Goal: Information Seeking & Learning: Check status

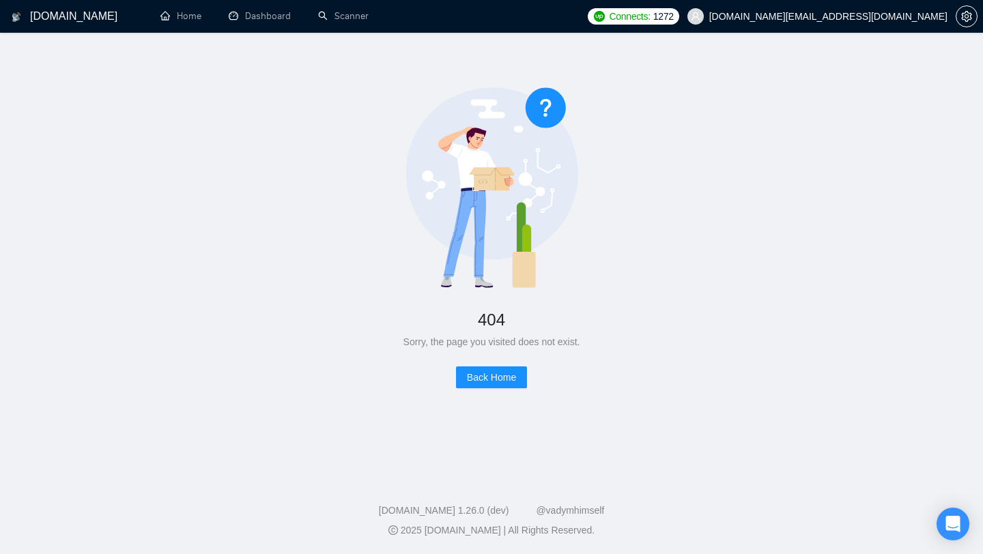
click at [257, 40] on div "[DOMAIN_NAME] Home Dashboard Scanner Connects: 1272 [DOMAIN_NAME][EMAIL_ADDRESS…" at bounding box center [491, 277] width 983 height 554
click at [277, 22] on link "Dashboard" at bounding box center [260, 16] width 62 height 12
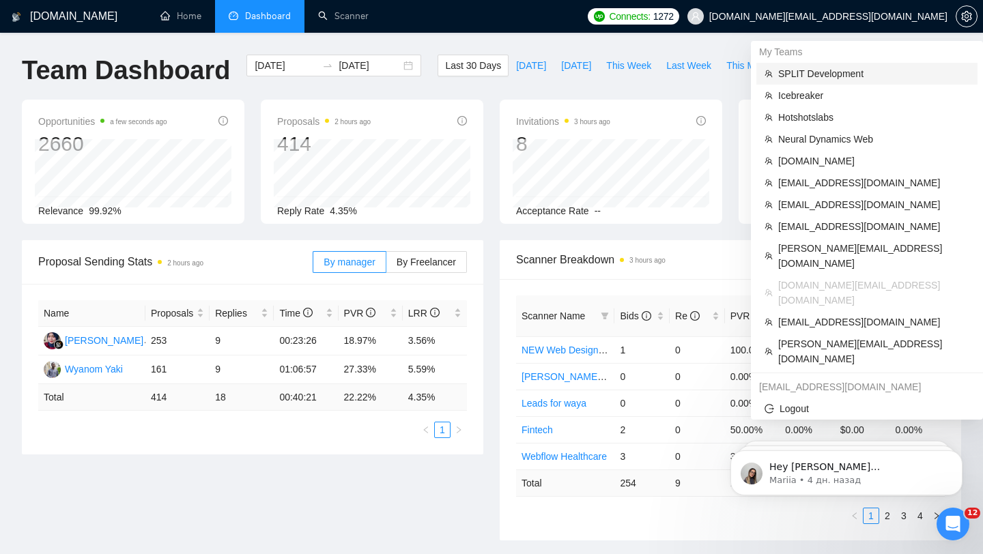
click at [820, 70] on span "SPLIT Development" at bounding box center [873, 73] width 191 height 15
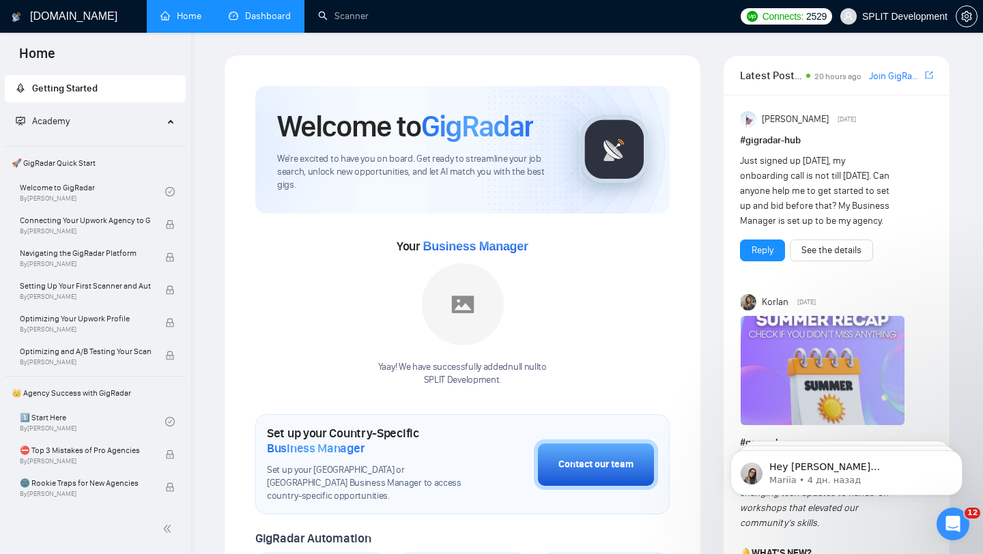
click at [243, 22] on link "Dashboard" at bounding box center [260, 16] width 62 height 12
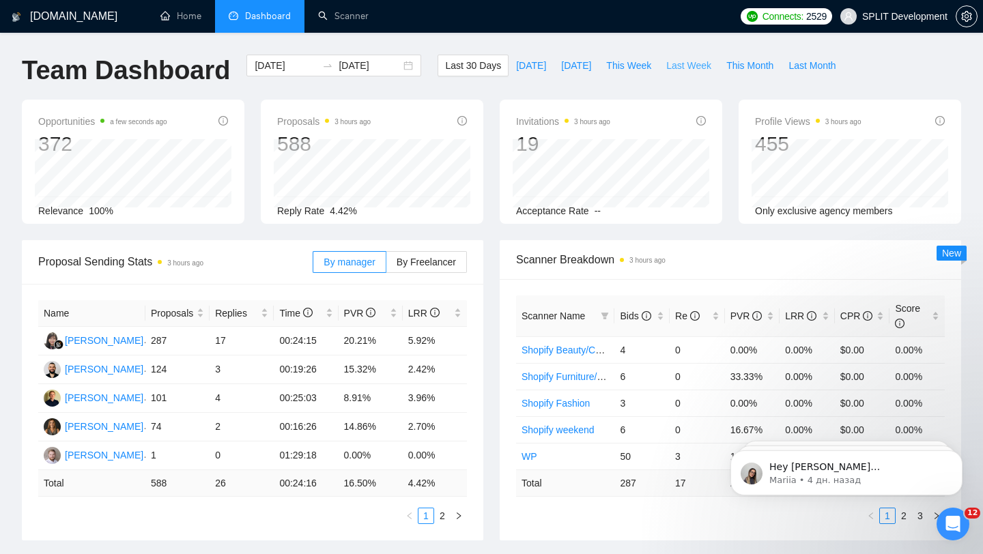
click at [688, 67] on span "Last Week" at bounding box center [688, 65] width 45 height 15
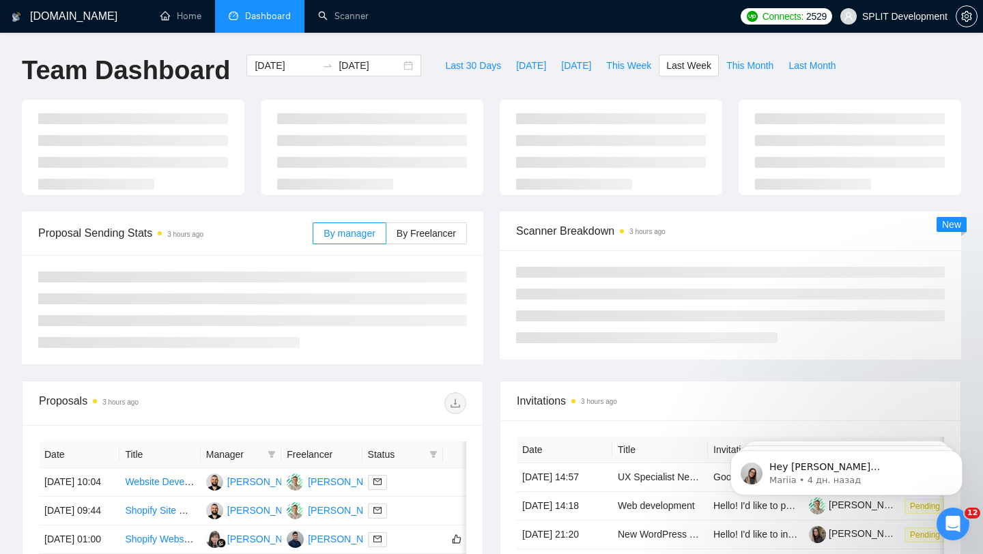
type input "[DATE]"
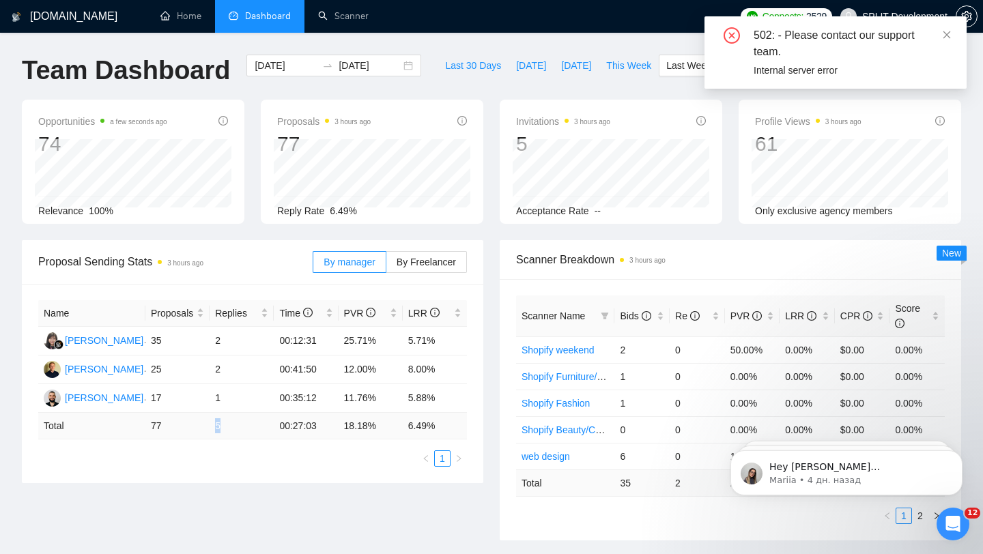
drag, startPoint x: 196, startPoint y: 429, endPoint x: 227, endPoint y: 427, distance: 31.4
click at [228, 427] on tr "Total 77 5 00:27:03 18.18 % 6.49 %" at bounding box center [252, 426] width 429 height 27
click at [947, 40] on span at bounding box center [947, 34] width 10 height 11
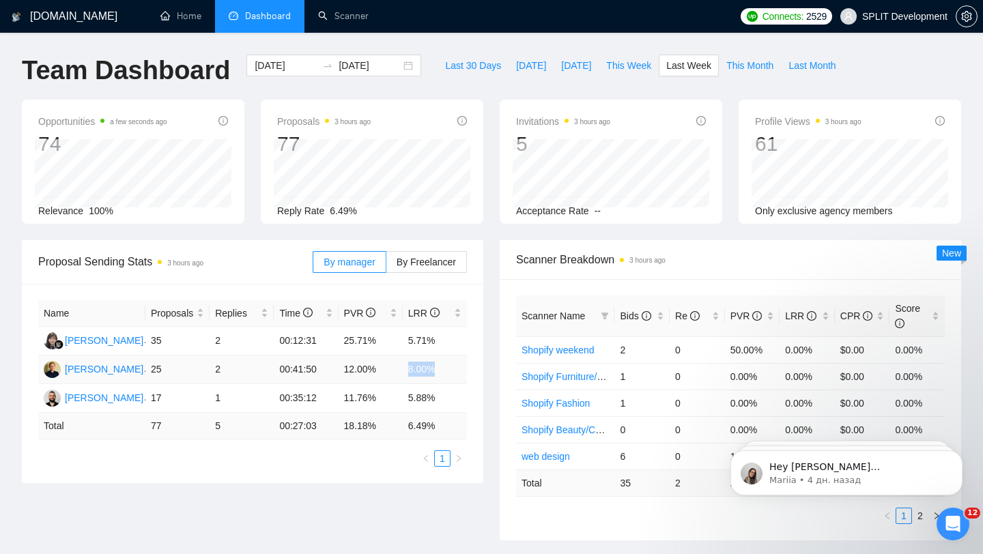
drag, startPoint x: 406, startPoint y: 371, endPoint x: 439, endPoint y: 369, distance: 32.9
click at [440, 369] on td "8.00%" at bounding box center [435, 370] width 64 height 29
click at [409, 392] on td "5.88%" at bounding box center [435, 398] width 64 height 29
click at [397, 72] on div "[DATE] [DATE]" at bounding box center [333, 66] width 175 height 22
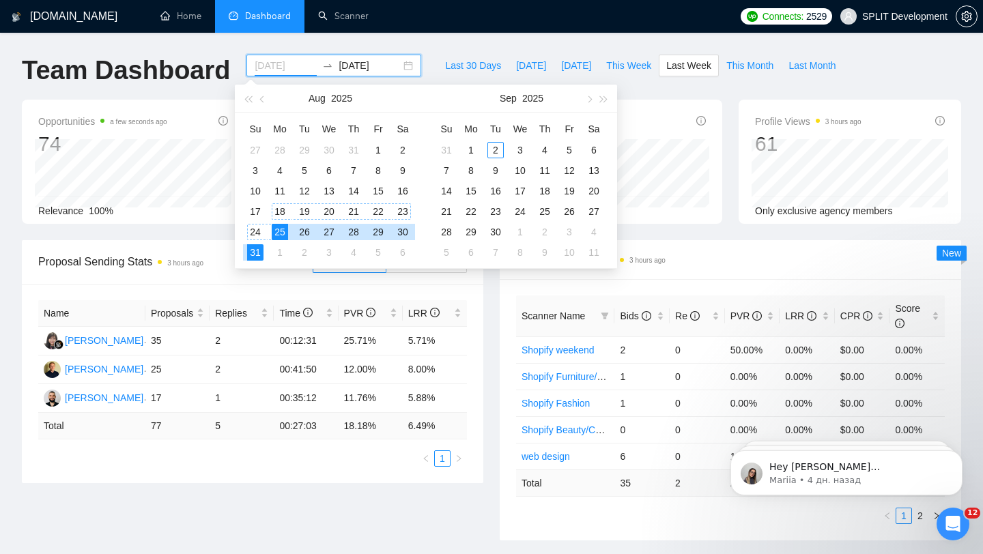
type input "[DATE]"
click at [278, 213] on div "18" at bounding box center [280, 211] width 16 height 16
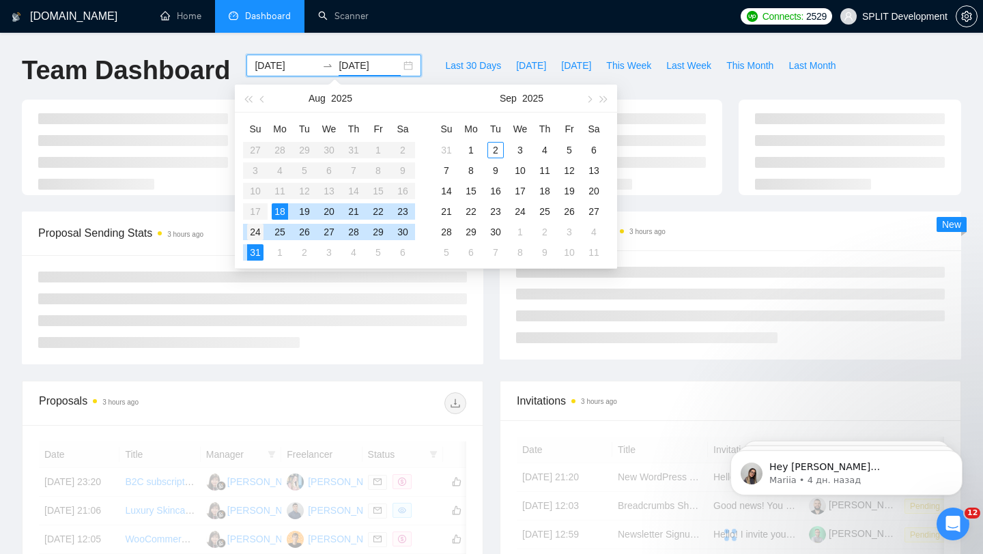
type input "[DATE]"
click at [256, 235] on div "24" at bounding box center [255, 232] width 16 height 16
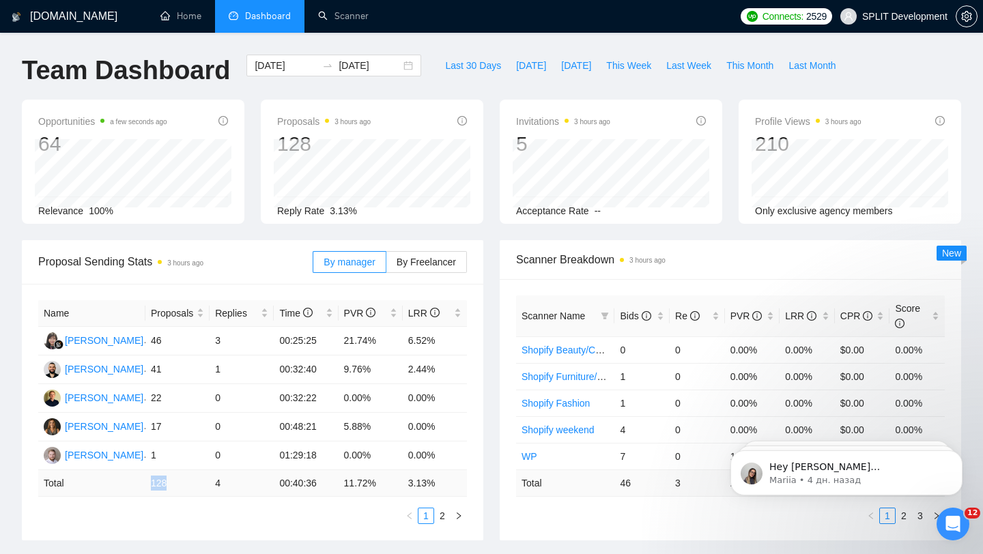
drag, startPoint x: 150, startPoint y: 483, endPoint x: 176, endPoint y: 480, distance: 26.1
click at [176, 480] on td "128" at bounding box center [177, 483] width 64 height 27
drag, startPoint x: 212, startPoint y: 479, endPoint x: 253, endPoint y: 484, distance: 41.2
click at [253, 483] on td "4" at bounding box center [242, 483] width 64 height 27
click at [688, 72] on span "Last Week" at bounding box center [688, 65] width 45 height 15
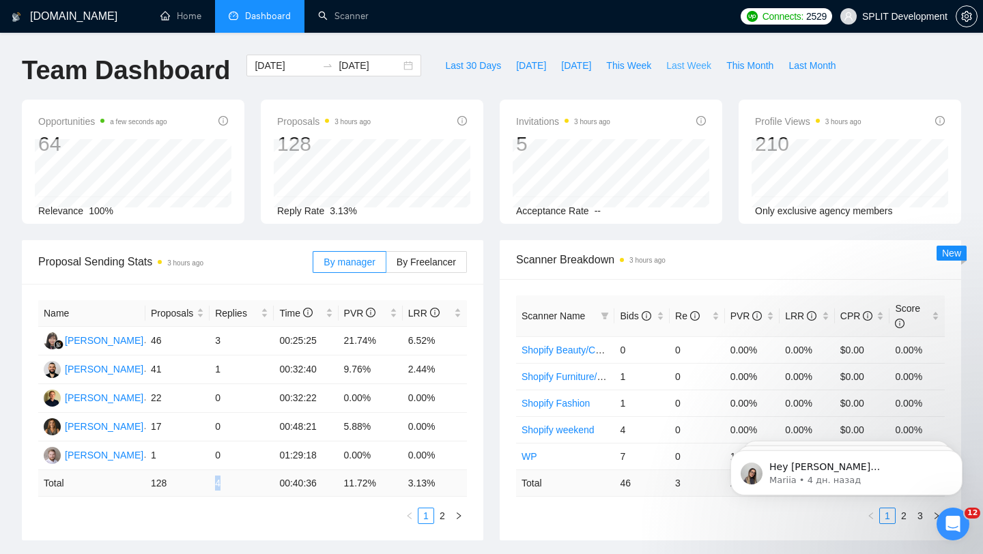
type input "[DATE]"
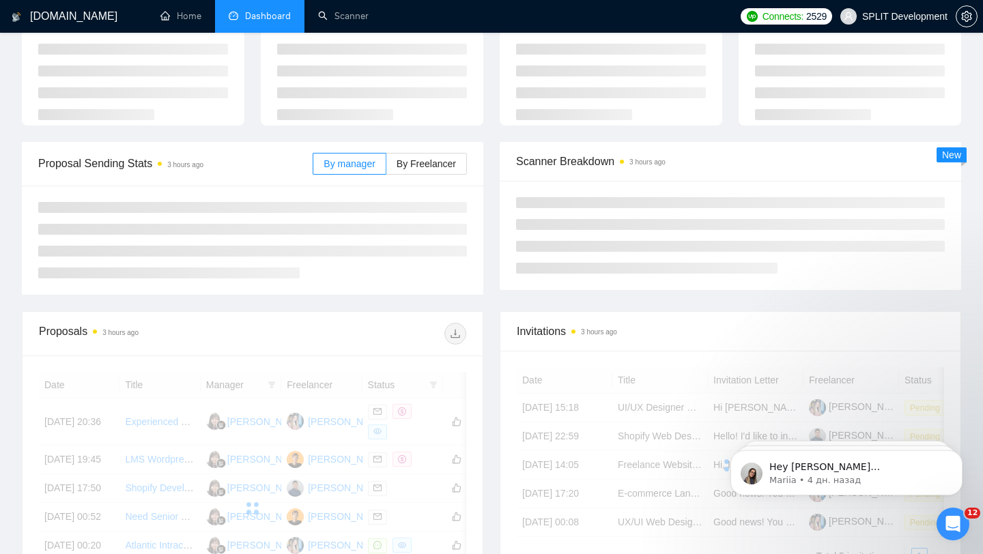
scroll to position [72, 0]
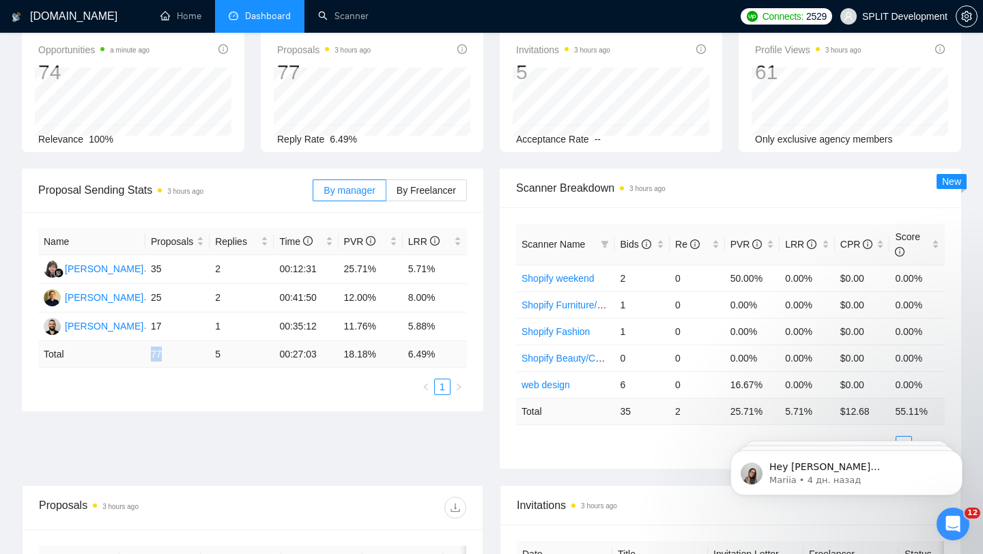
drag, startPoint x: 141, startPoint y: 354, endPoint x: 176, endPoint y: 352, distance: 35.5
click at [177, 353] on tr "Total 77 5 00:27:03 18.18 % 6.49 %" at bounding box center [252, 354] width 429 height 27
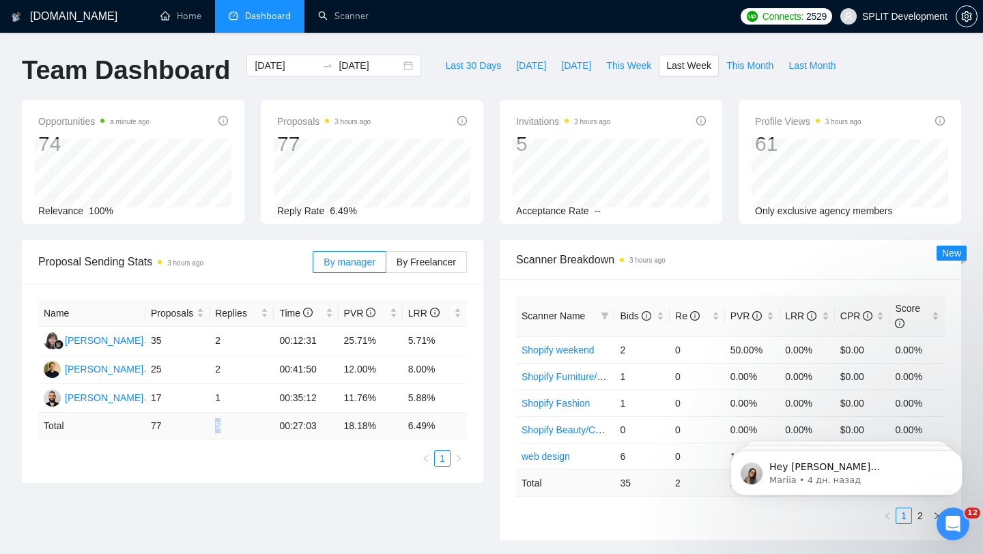
drag, startPoint x: 210, startPoint y: 422, endPoint x: 245, endPoint y: 417, distance: 35.1
click at [248, 430] on td "5" at bounding box center [242, 426] width 64 height 27
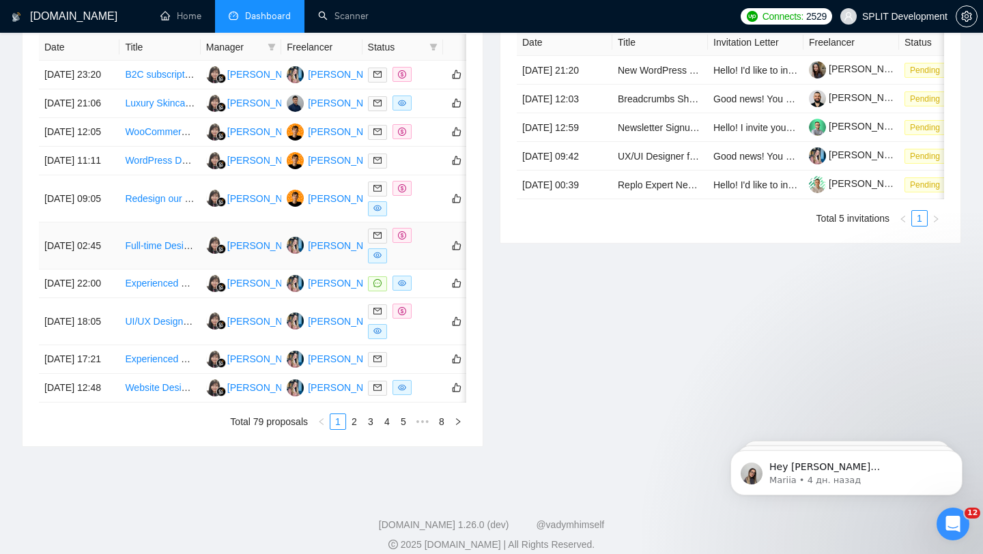
scroll to position [687, 0]
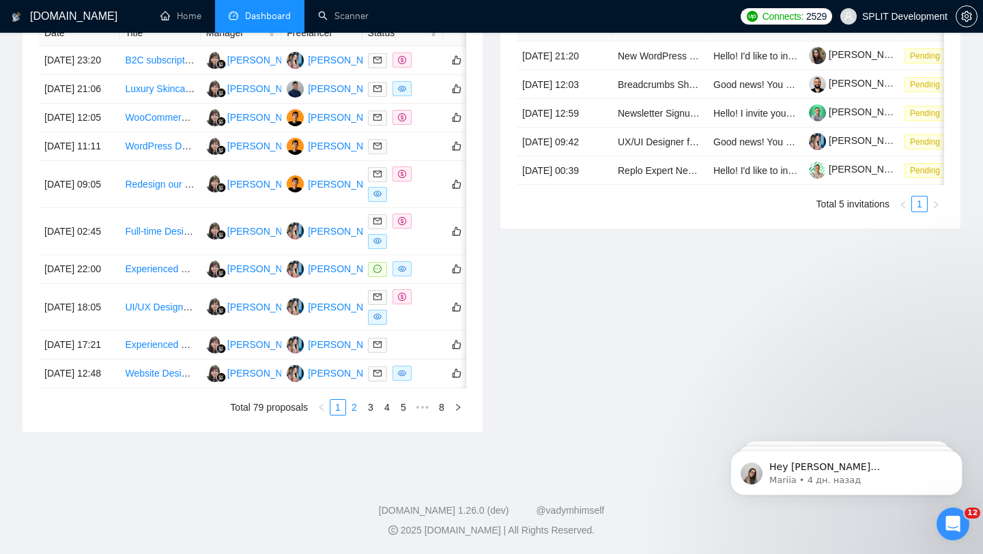
click at [358, 408] on link "2" at bounding box center [354, 407] width 15 height 15
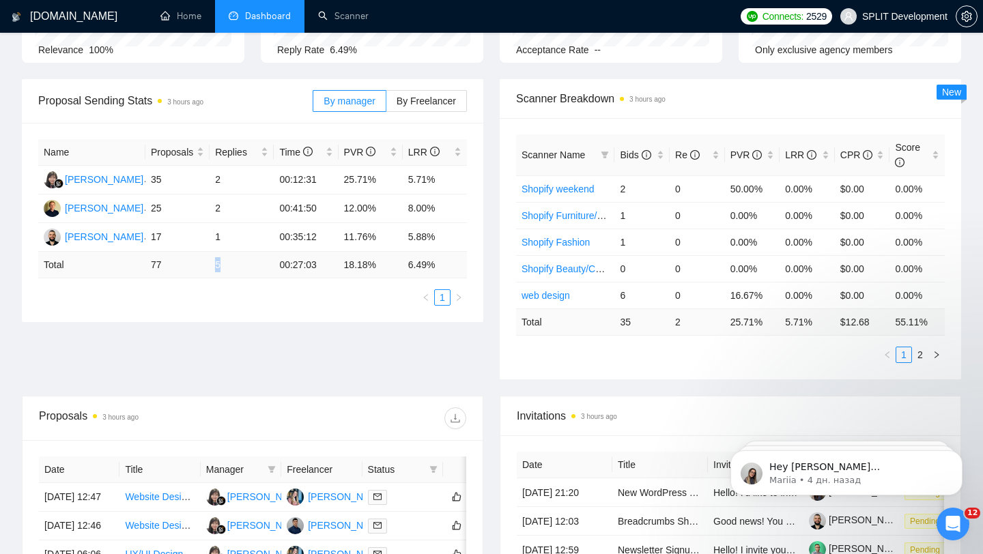
scroll to position [91, 0]
